Goal: Information Seeking & Learning: Learn about a topic

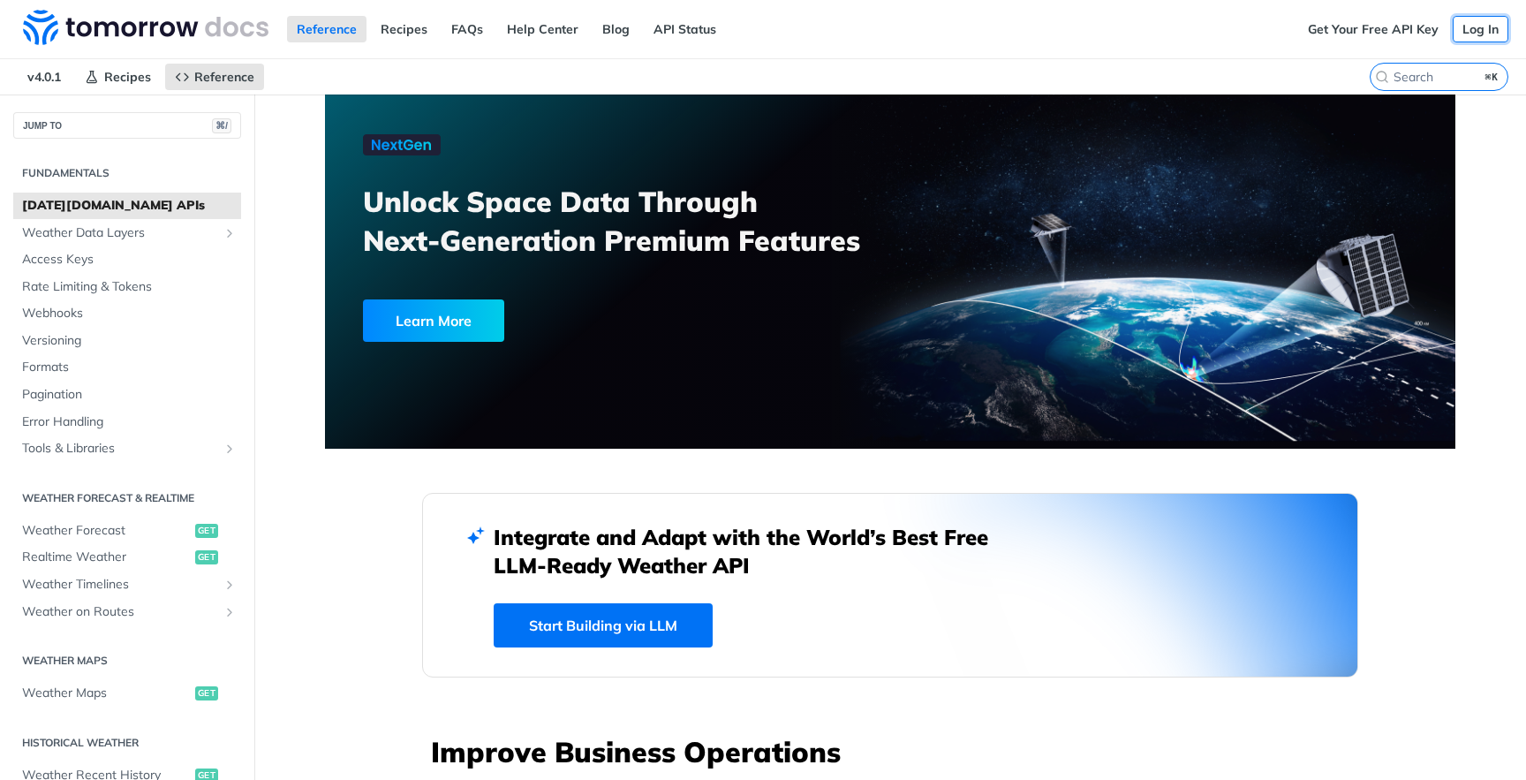
click at [1457, 28] on link "Log In" at bounding box center [1480, 29] width 56 height 26
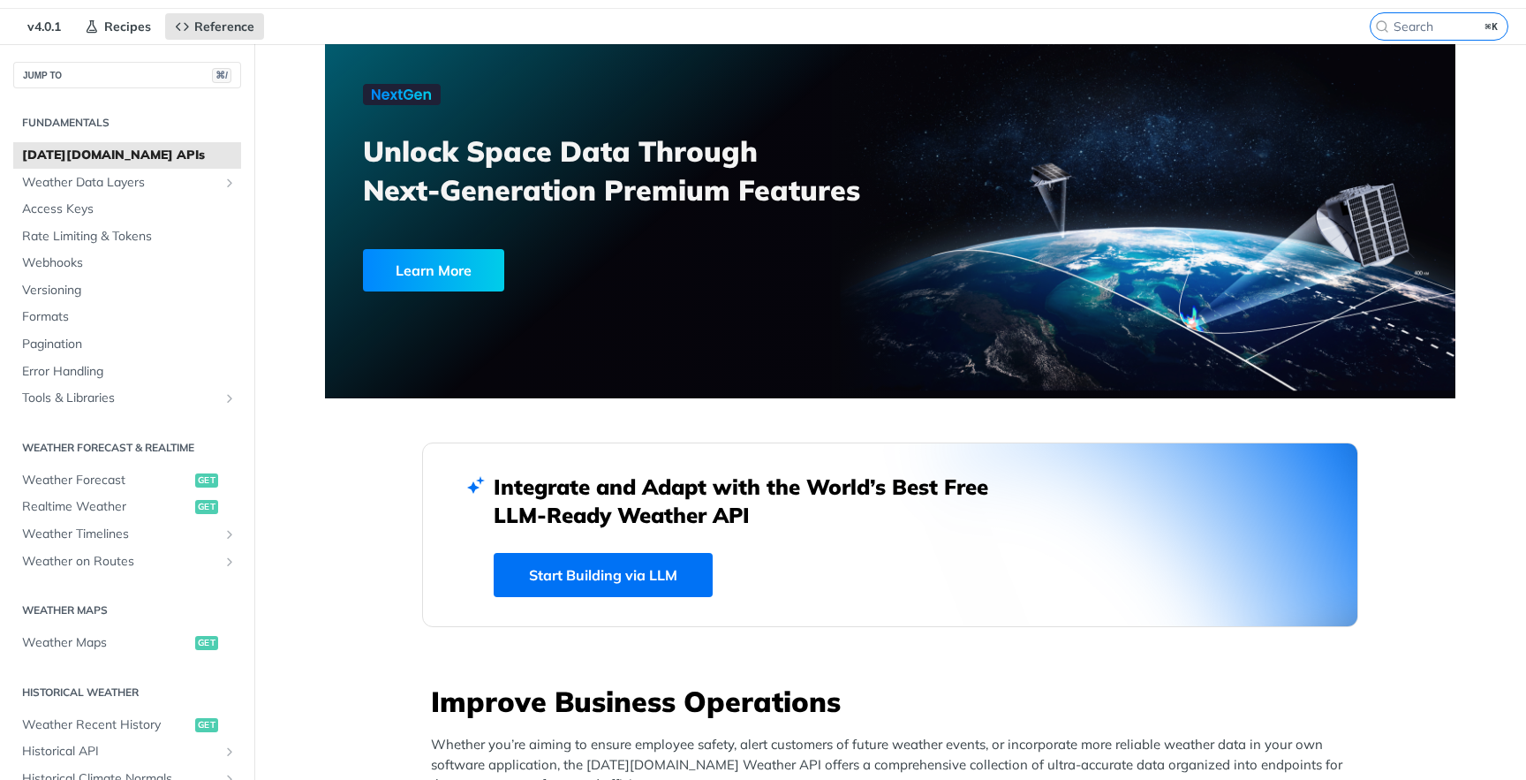
scroll to position [64, 0]
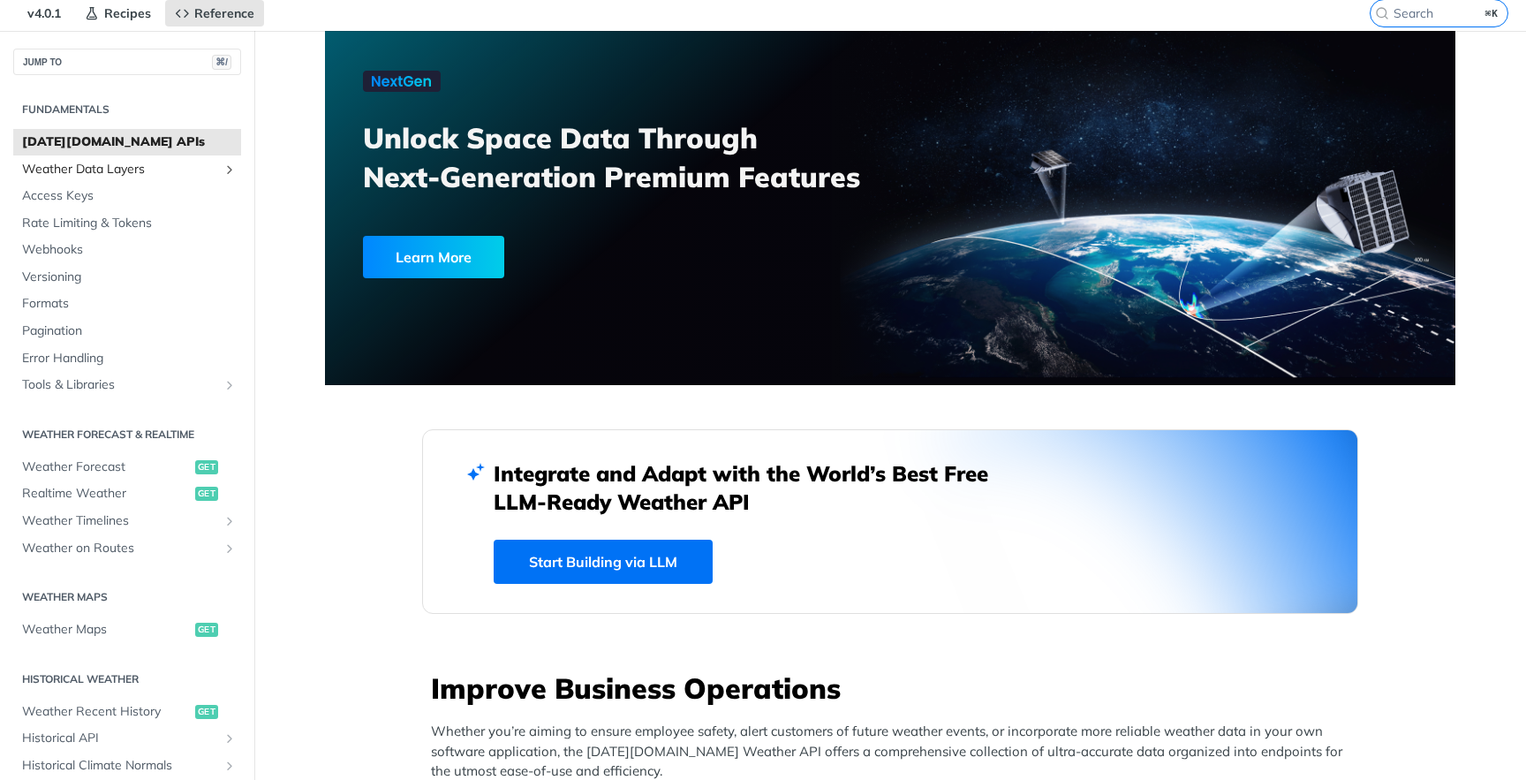
click at [131, 170] on span "Weather Data Layers" at bounding box center [120, 170] width 196 height 18
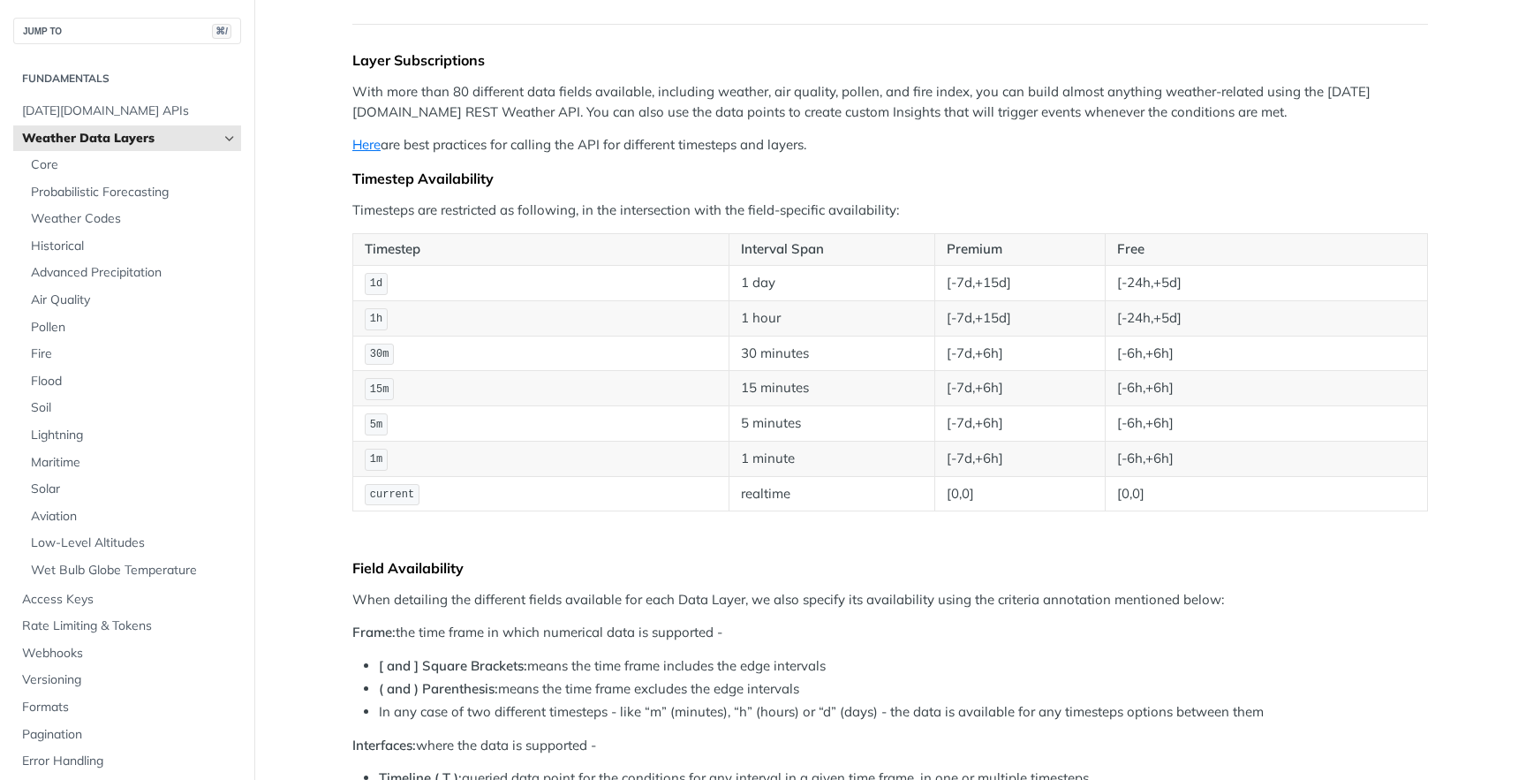
scroll to position [157, 0]
click at [86, 162] on span "Core" at bounding box center [134, 165] width 206 height 18
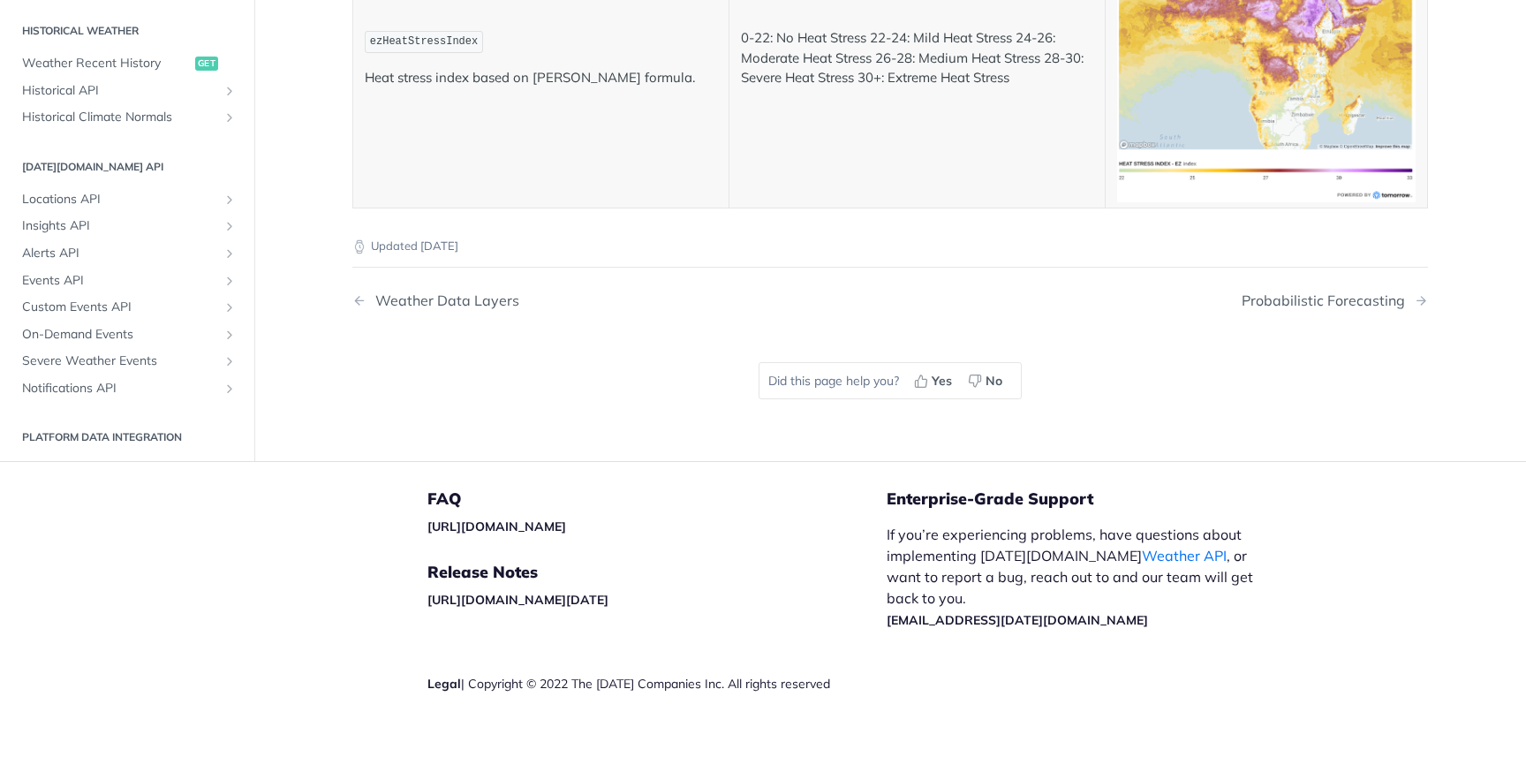
scroll to position [744, 0]
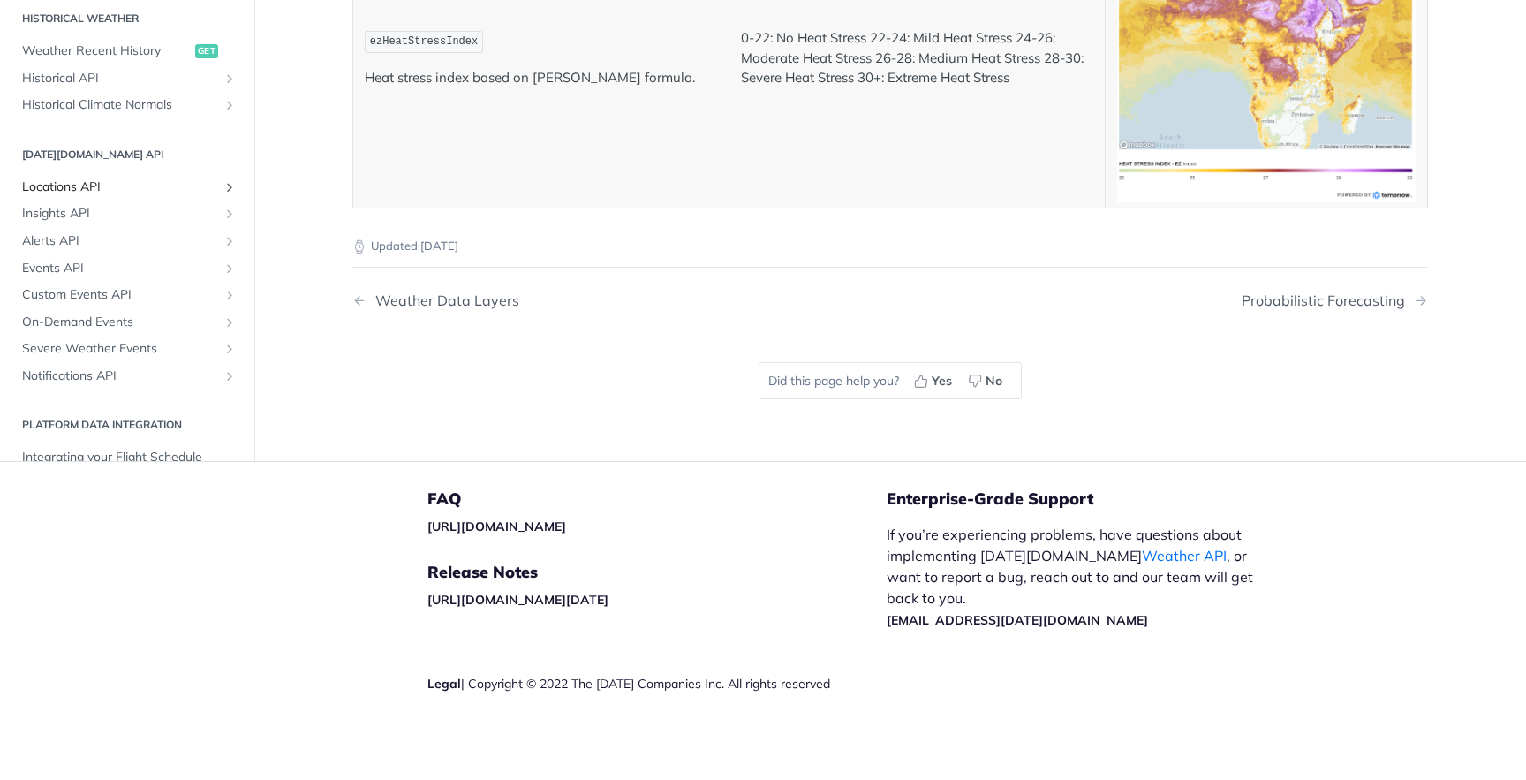
click at [110, 196] on span "Locations API" at bounding box center [120, 187] width 196 height 18
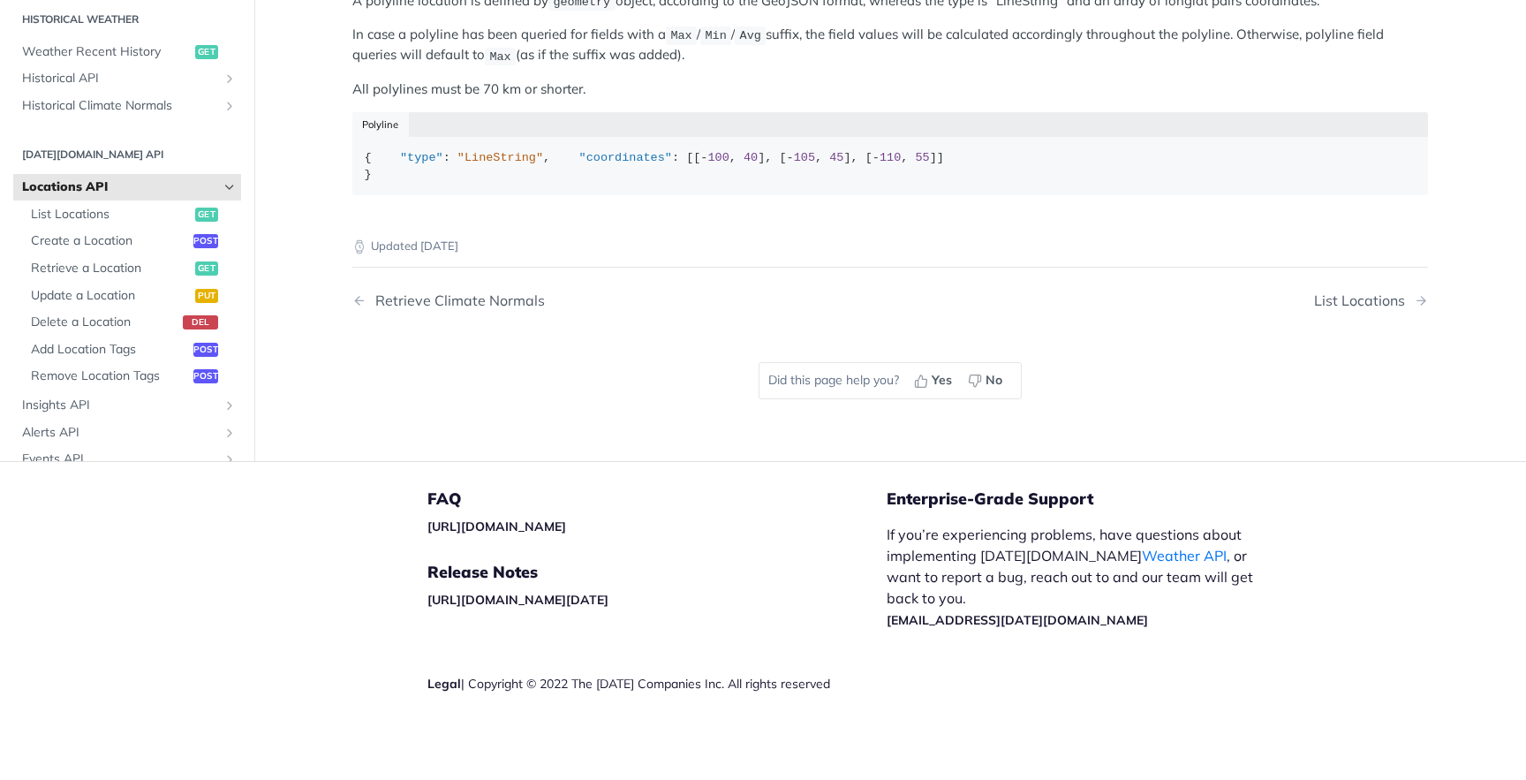
scroll to position [1121, 0]
click at [132, 222] on span "List Locations" at bounding box center [111, 215] width 160 height 18
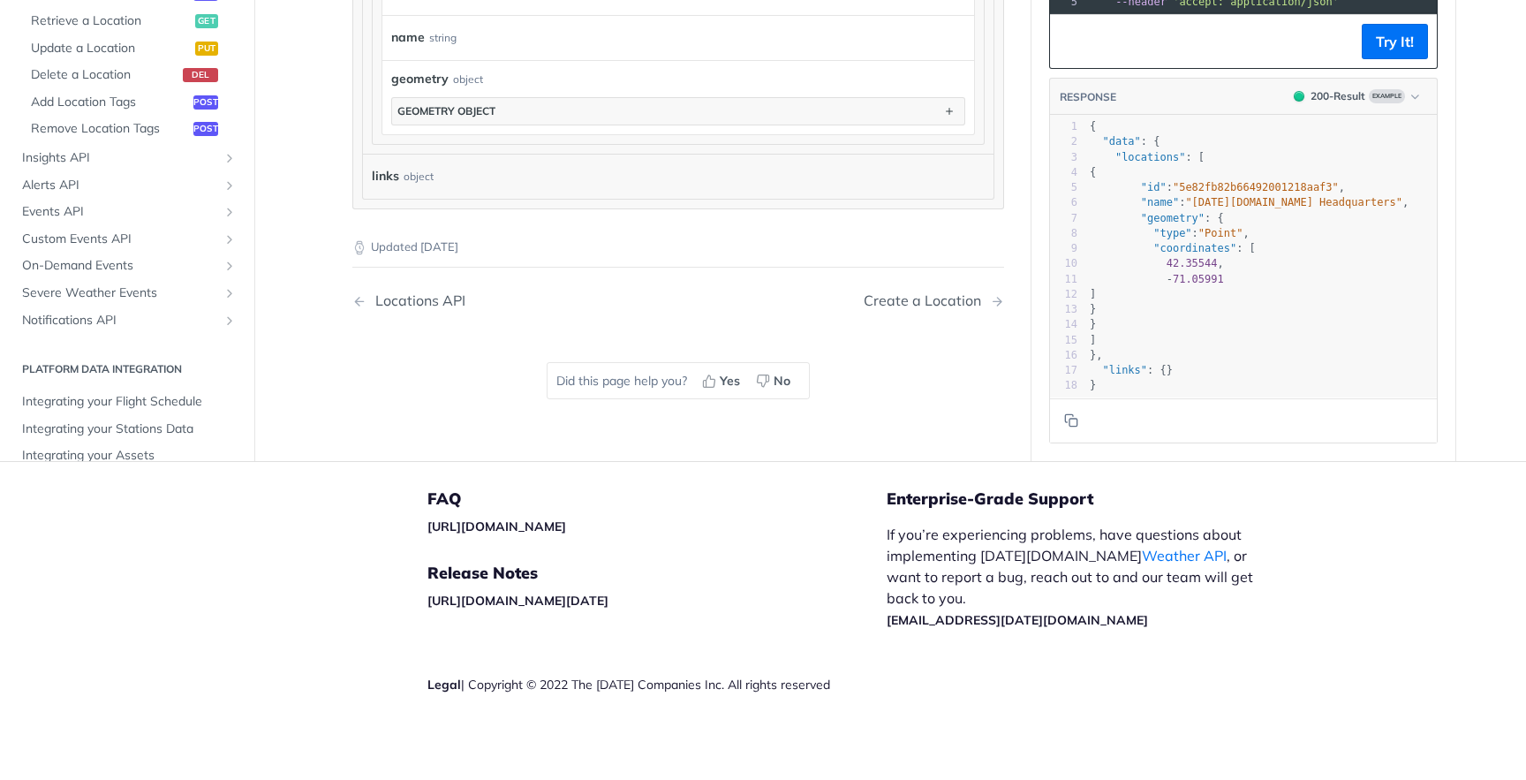
scroll to position [584, 0]
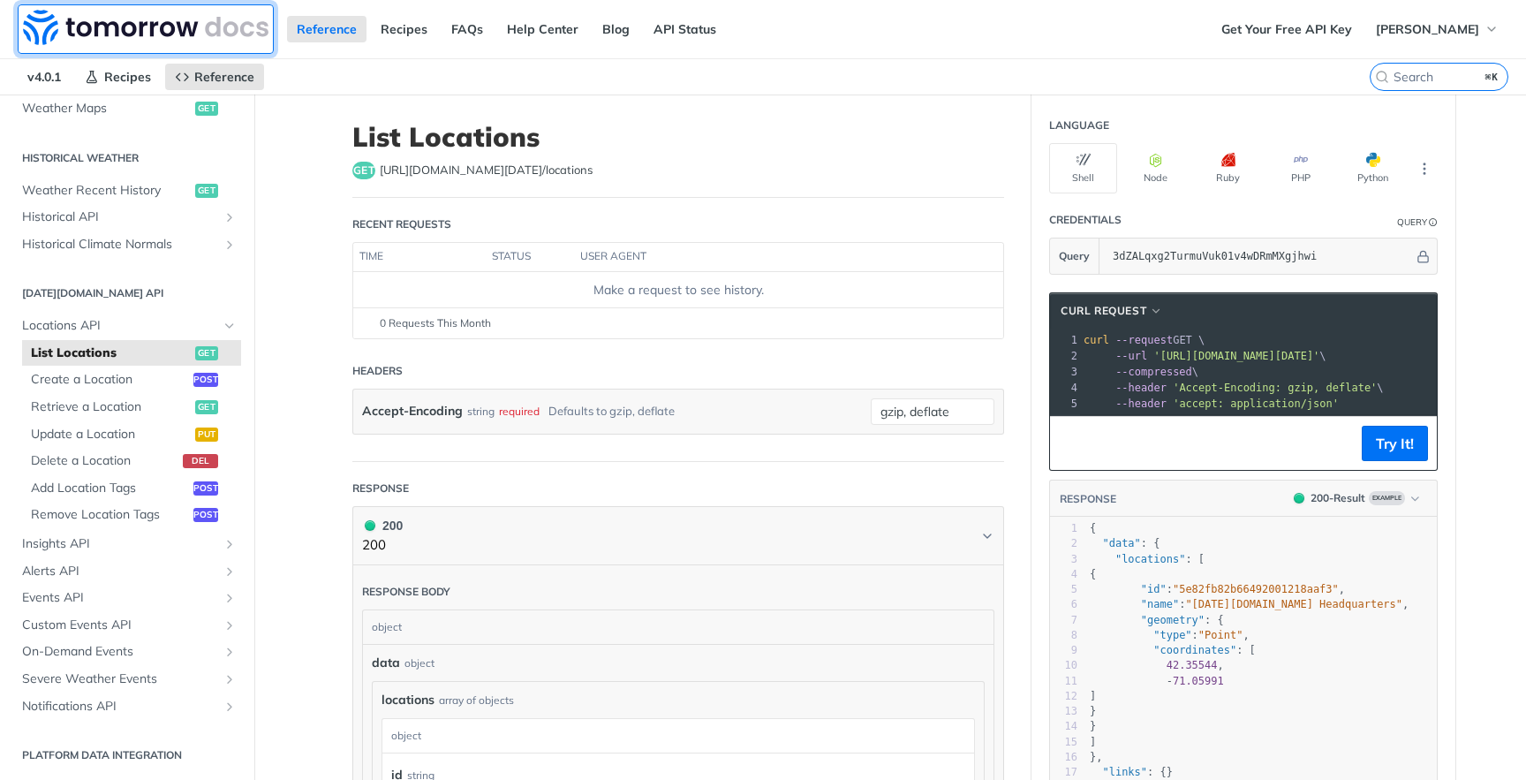
click at [167, 26] on img at bounding box center [145, 27] width 245 height 35
